Goal: Task Accomplishment & Management: Use online tool/utility

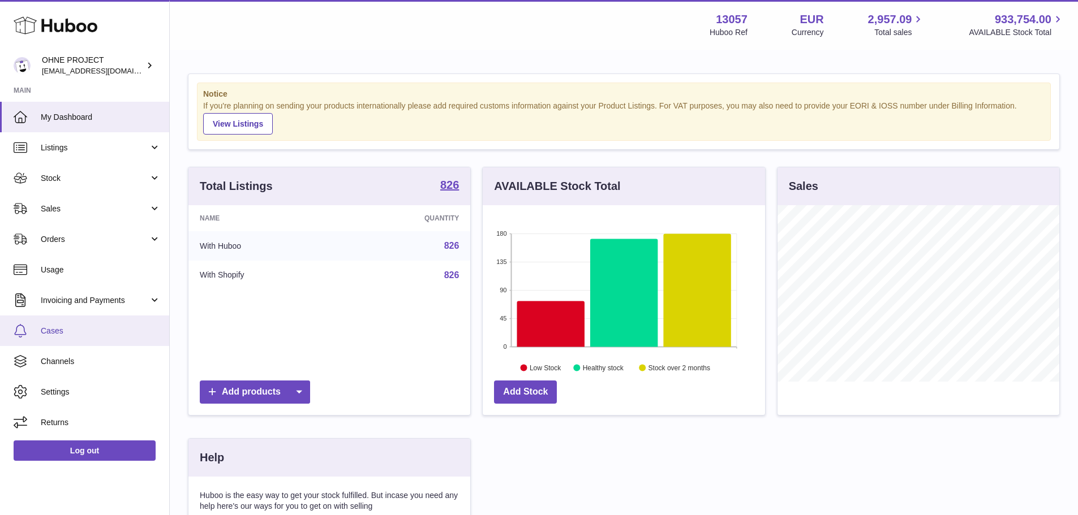
scroll to position [176, 282]
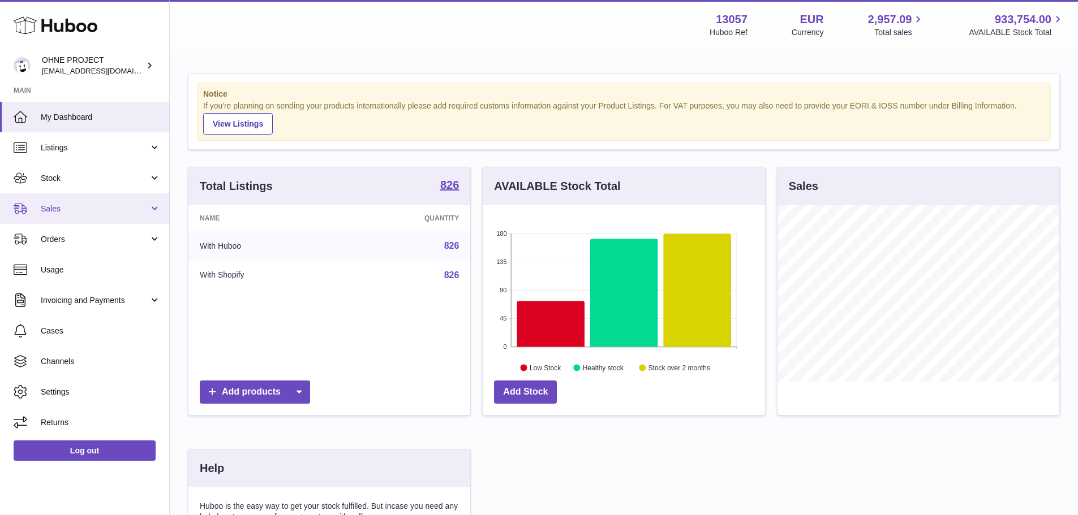
click at [77, 217] on link "Sales" at bounding box center [84, 208] width 169 height 31
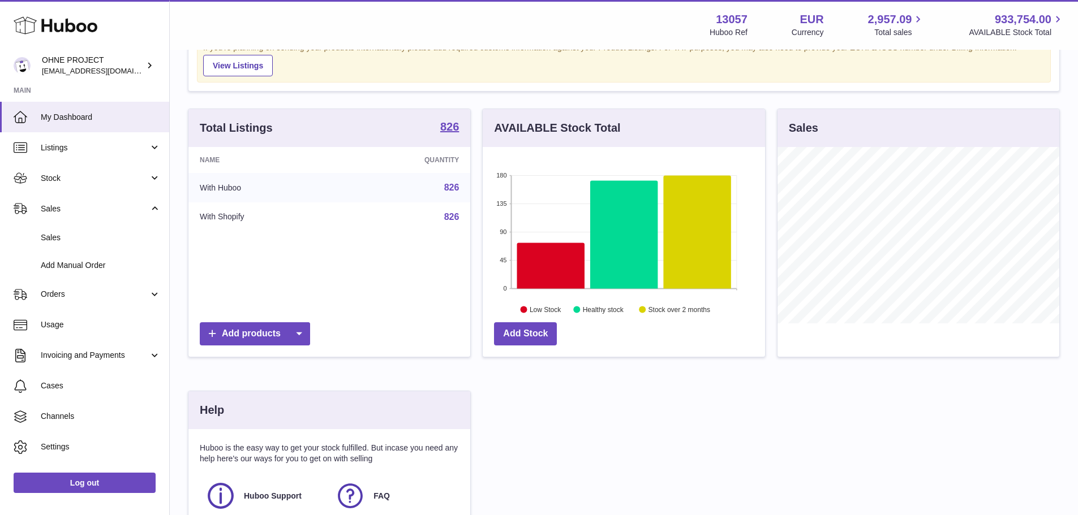
scroll to position [113, 0]
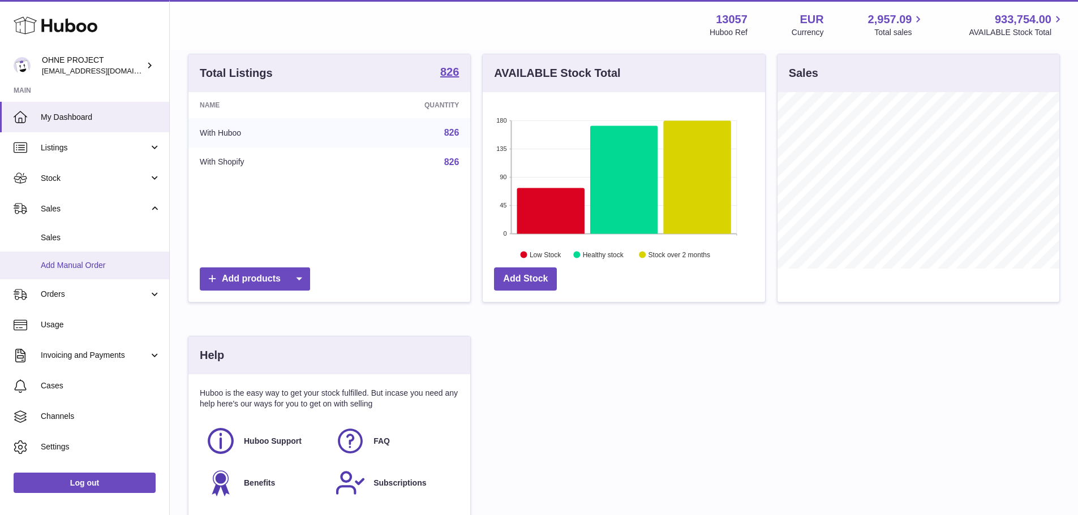
click at [97, 268] on span "Add Manual Order" at bounding box center [101, 265] width 120 height 11
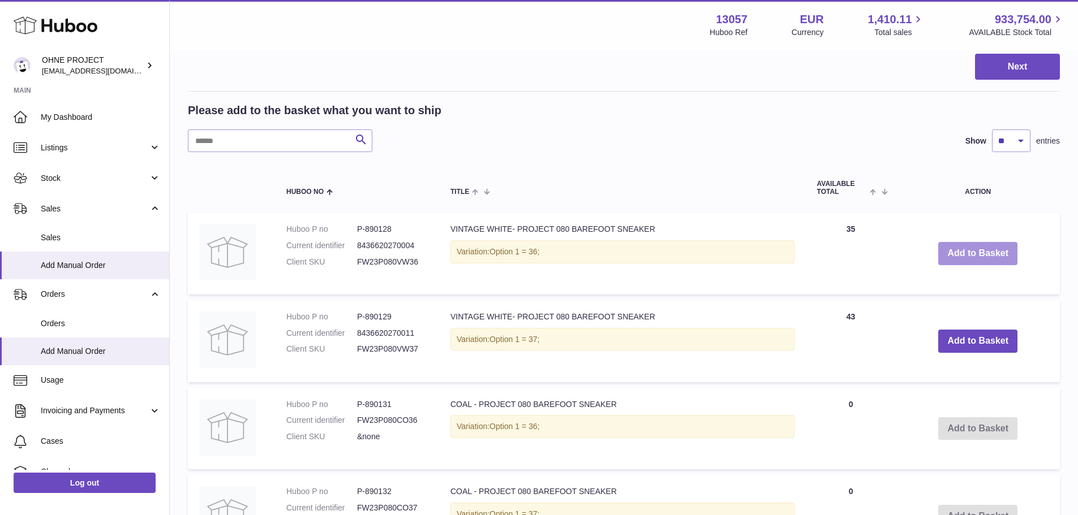
click at [957, 246] on button "Add to Basket" at bounding box center [977, 253] width 79 height 23
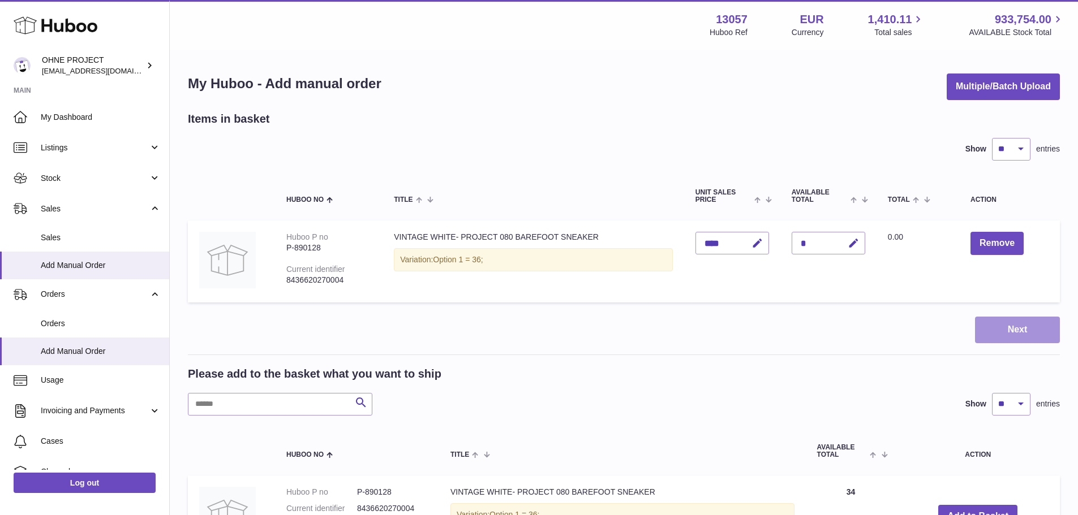
click at [1039, 328] on button "Next" at bounding box center [1017, 330] width 85 height 27
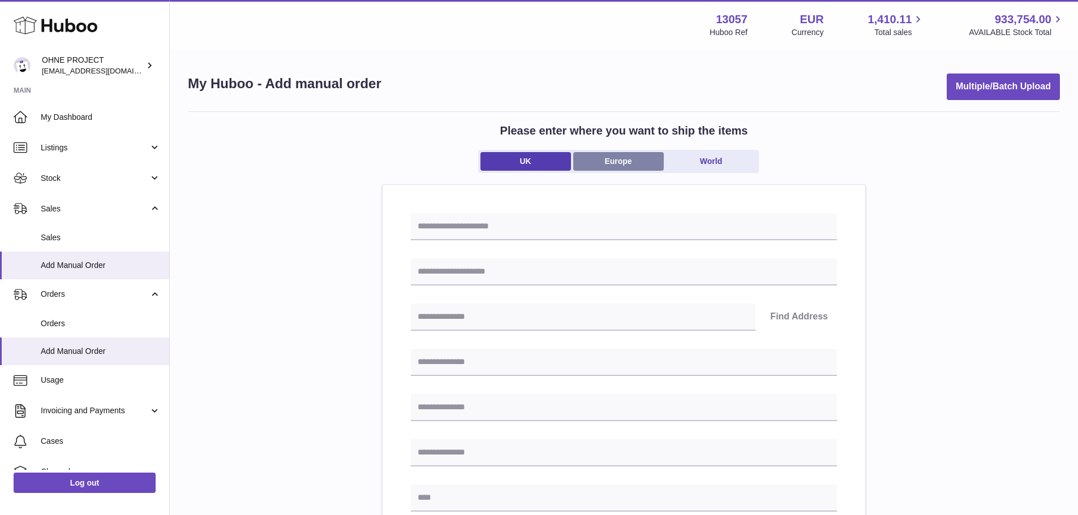
click at [624, 162] on link "Europe" at bounding box center [618, 161] width 91 height 19
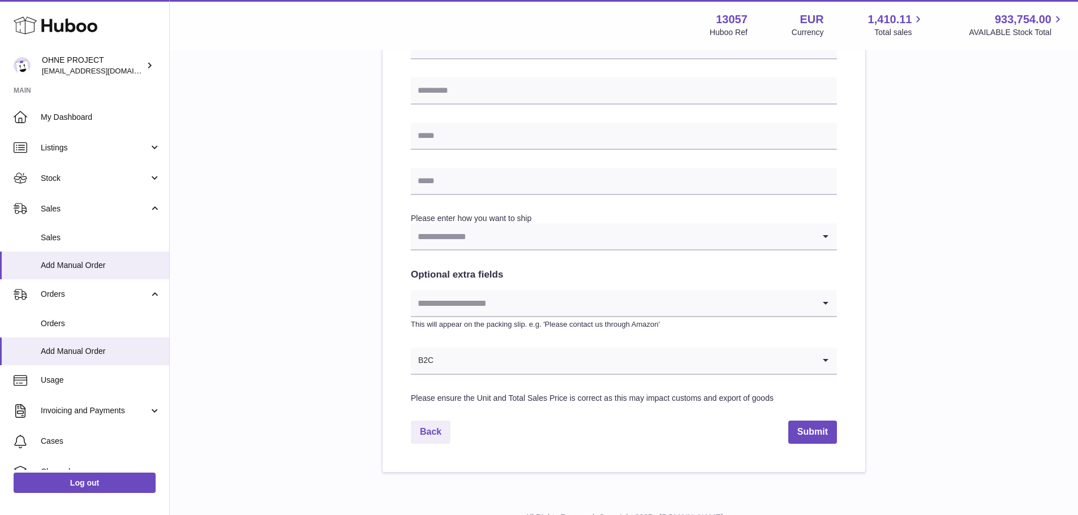
scroll to position [499, 0]
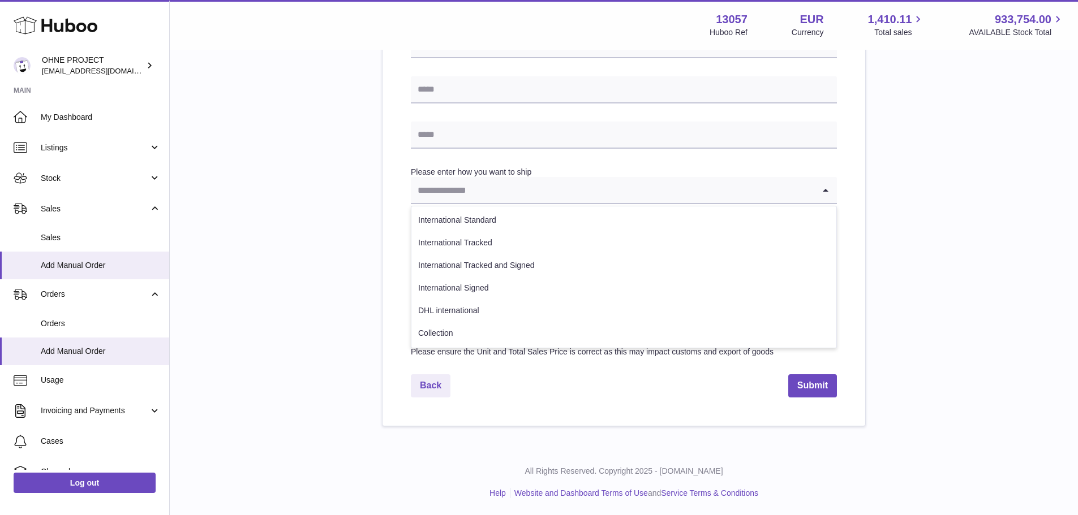
click at [532, 186] on input "Search for option" at bounding box center [612, 190] width 403 height 26
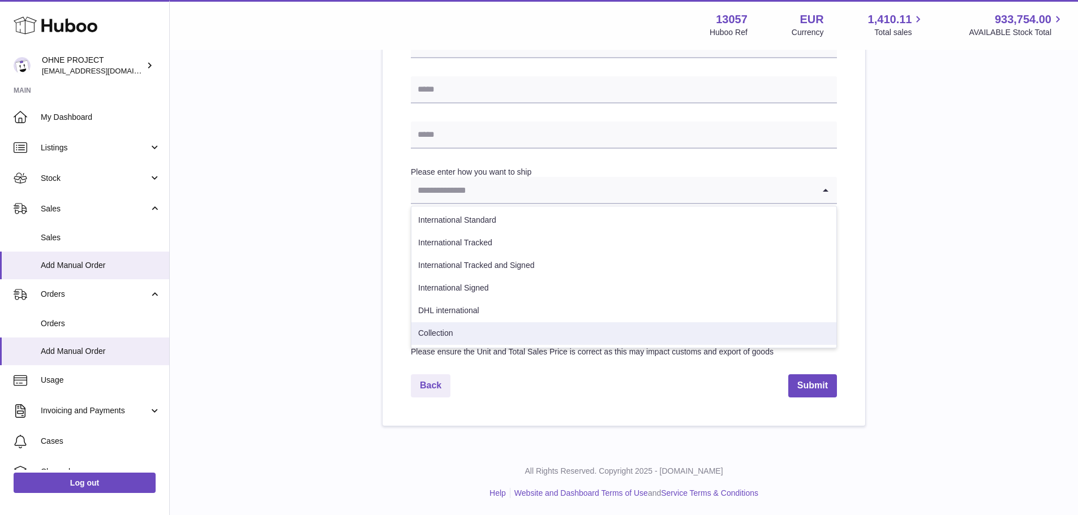
click at [460, 329] on li "Collection" at bounding box center [623, 333] width 425 height 23
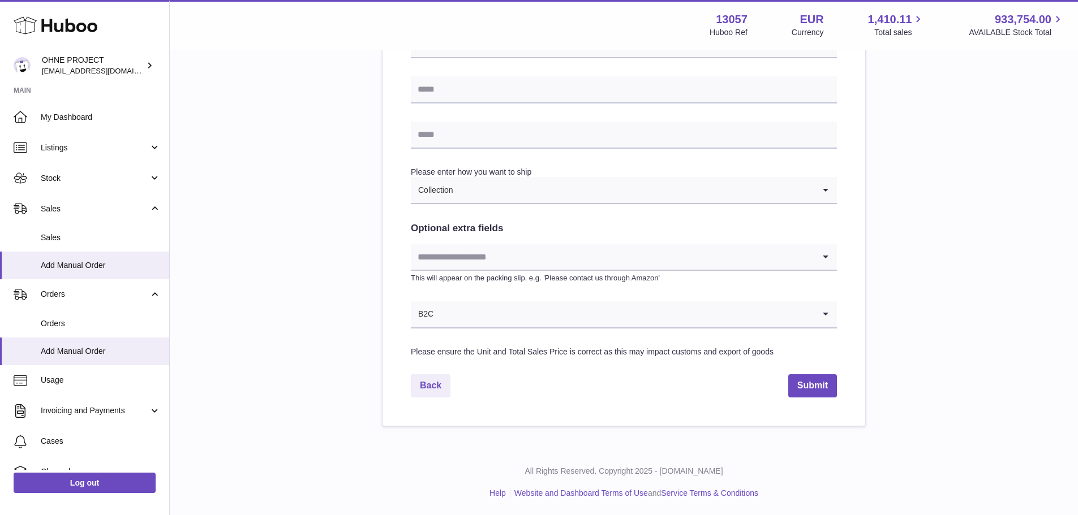
click at [469, 249] on input "Search for option" at bounding box center [612, 257] width 403 height 26
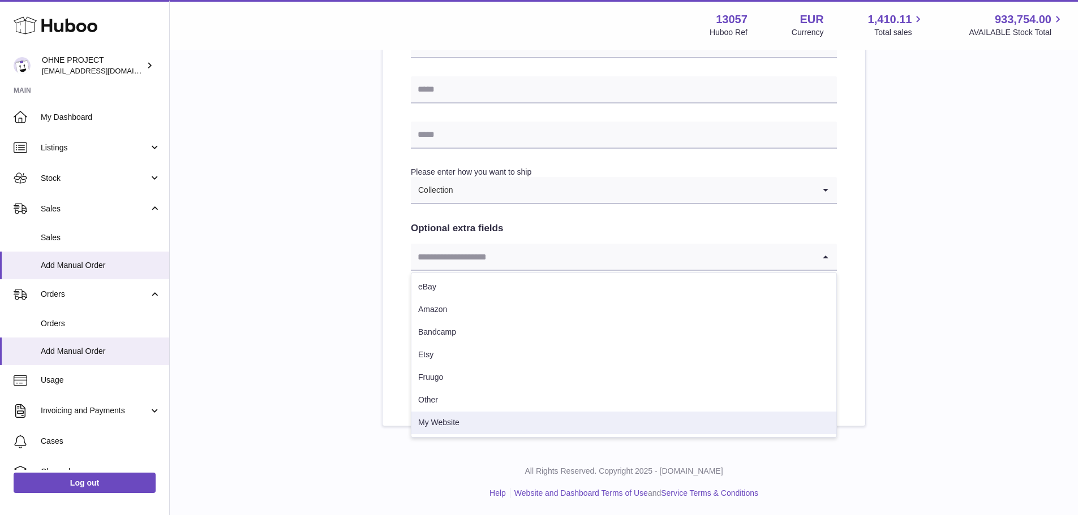
click at [443, 421] on li "My Website" at bounding box center [623, 423] width 425 height 23
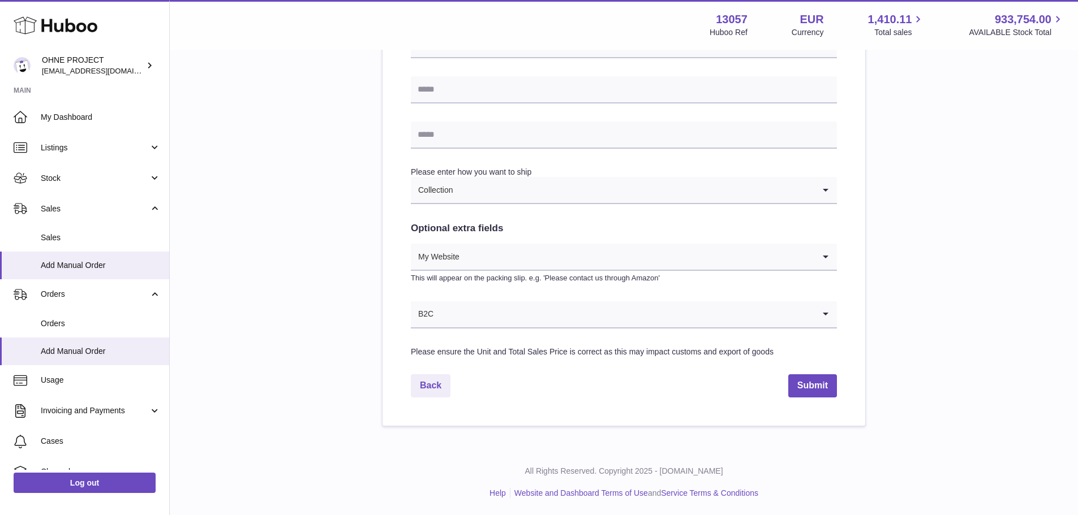
click at [460, 318] on input "Search for option" at bounding box center [624, 315] width 380 height 26
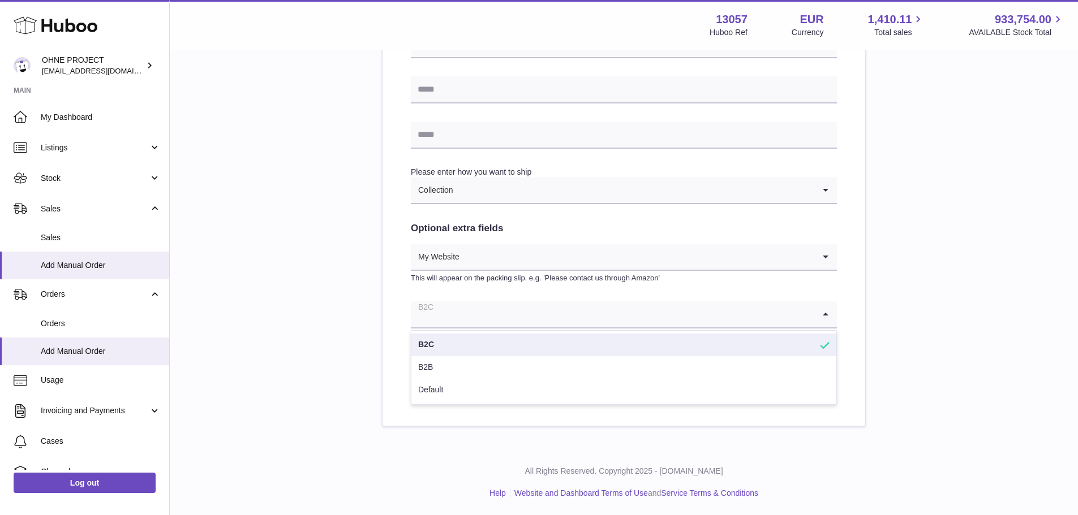
click at [455, 359] on li "B2B" at bounding box center [623, 367] width 425 height 23
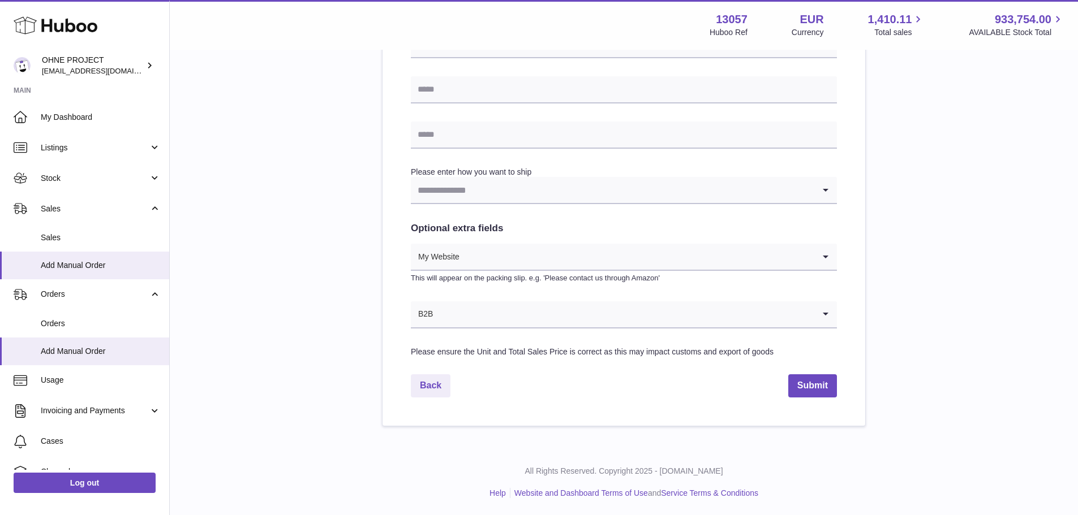
click at [469, 196] on input "Search for option" at bounding box center [612, 190] width 403 height 26
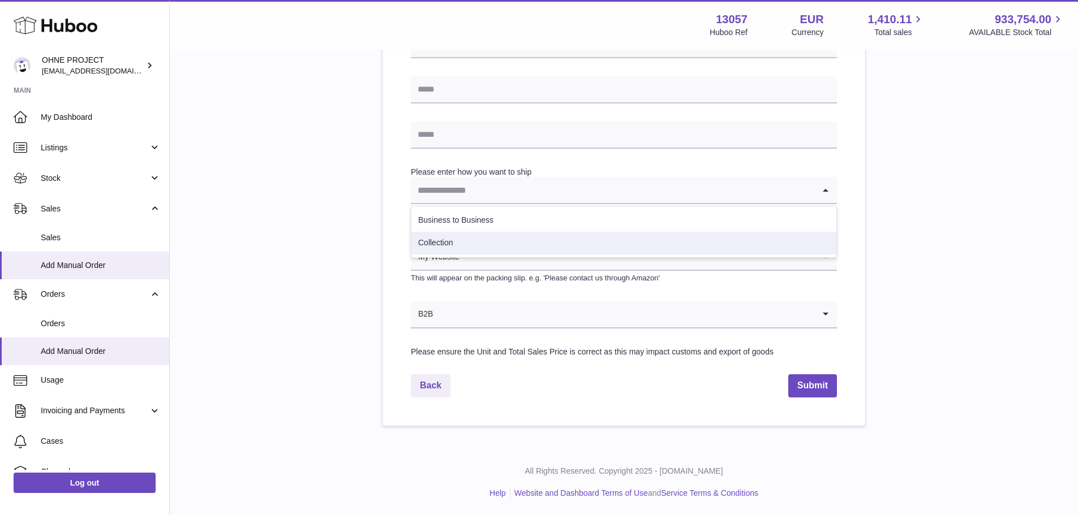
click at [465, 244] on li "Collection" at bounding box center [623, 243] width 425 height 23
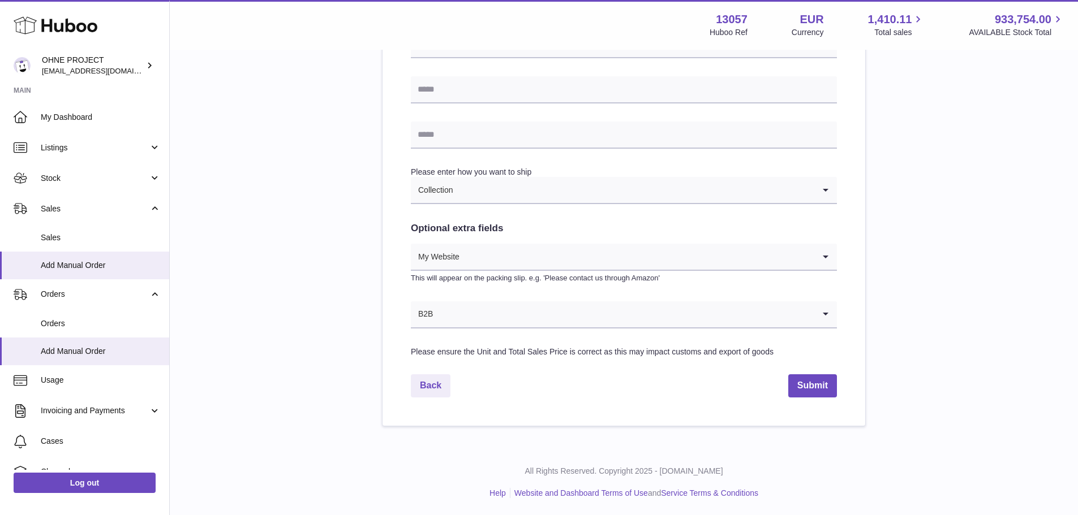
click at [910, 305] on div "Please enter where you want to ship the items UK Europe World Loading... Please…" at bounding box center [624, 20] width 872 height 814
